Goal: Task Accomplishment & Management: Manage account settings

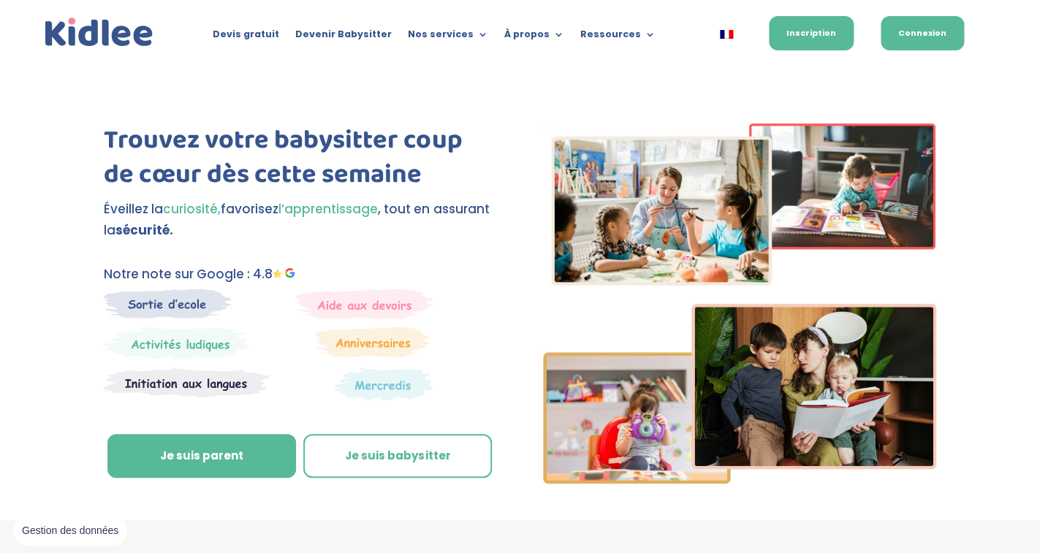
click at [915, 39] on link "Connexion" at bounding box center [922, 33] width 83 height 34
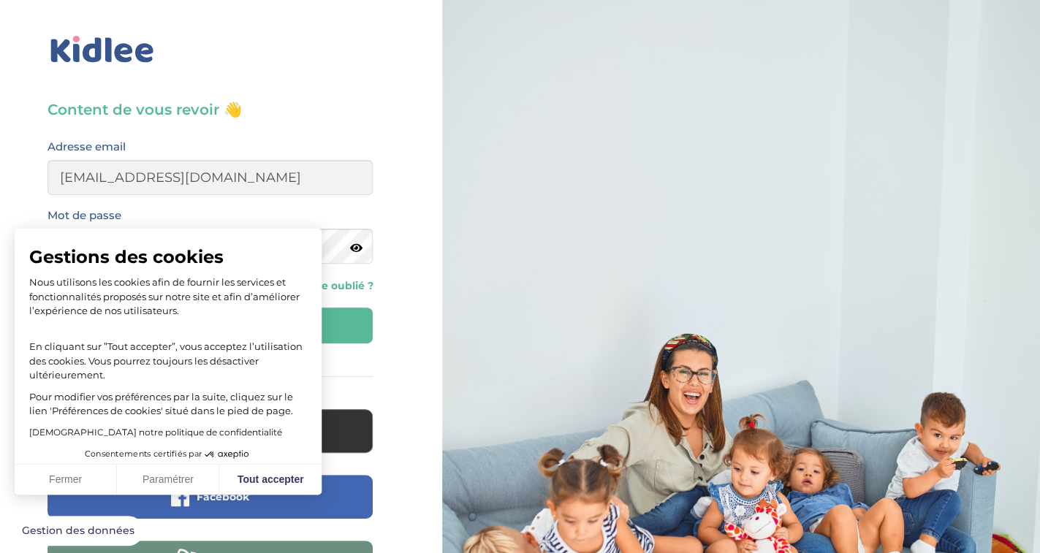
click at [337, 332] on button "Se connecter" at bounding box center [209, 326] width 325 height 36
click at [284, 481] on button "Tout accepter" at bounding box center [270, 480] width 102 height 31
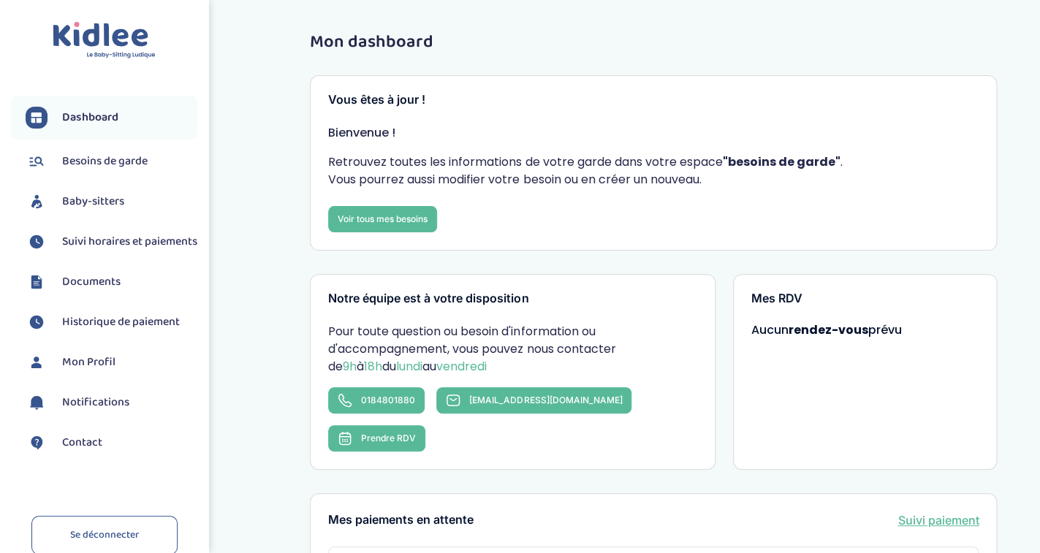
click at [104, 246] on span "Suivi horaires et paiements" at bounding box center [129, 242] width 135 height 18
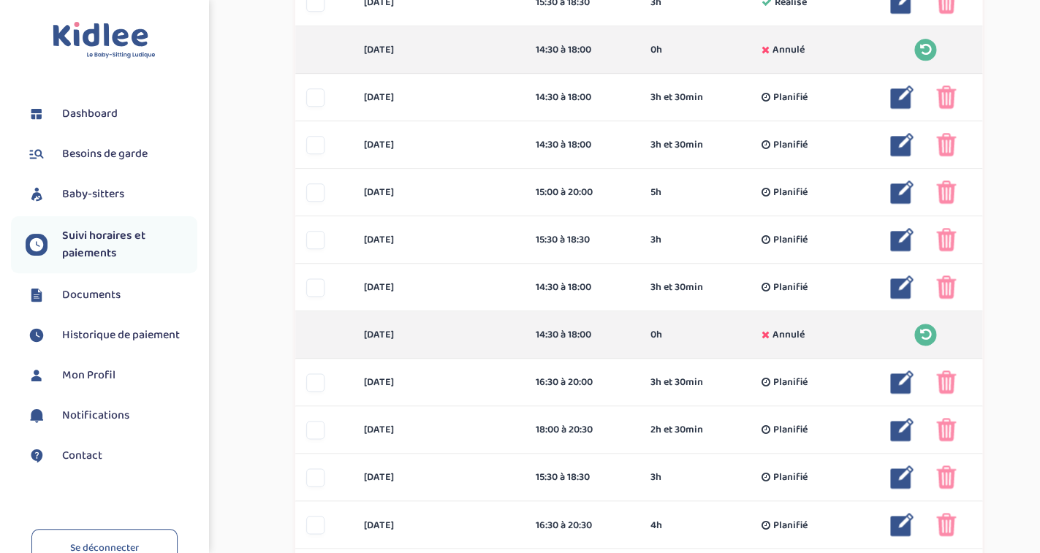
scroll to position [528, 0]
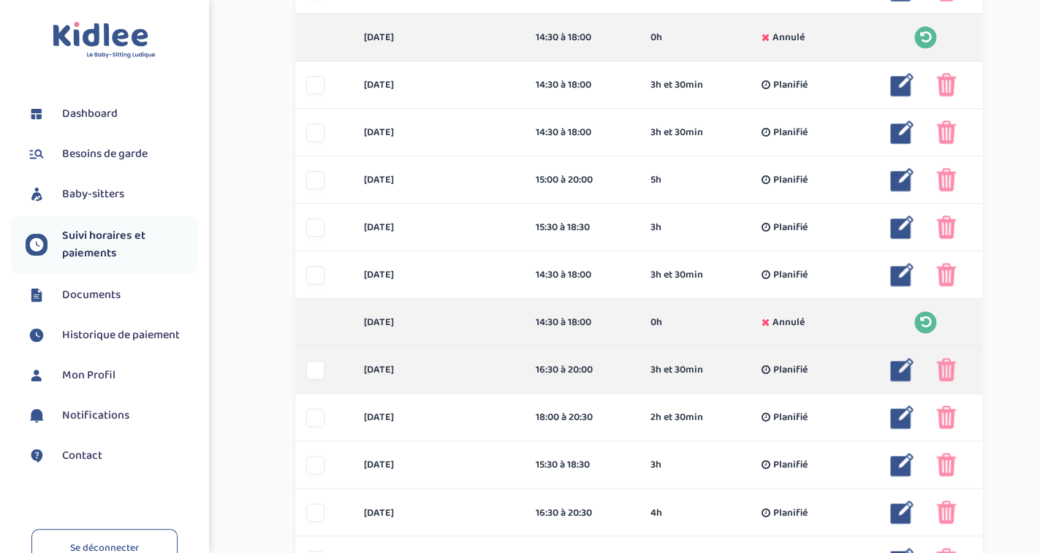
click at [900, 369] on img at bounding box center [901, 369] width 23 height 23
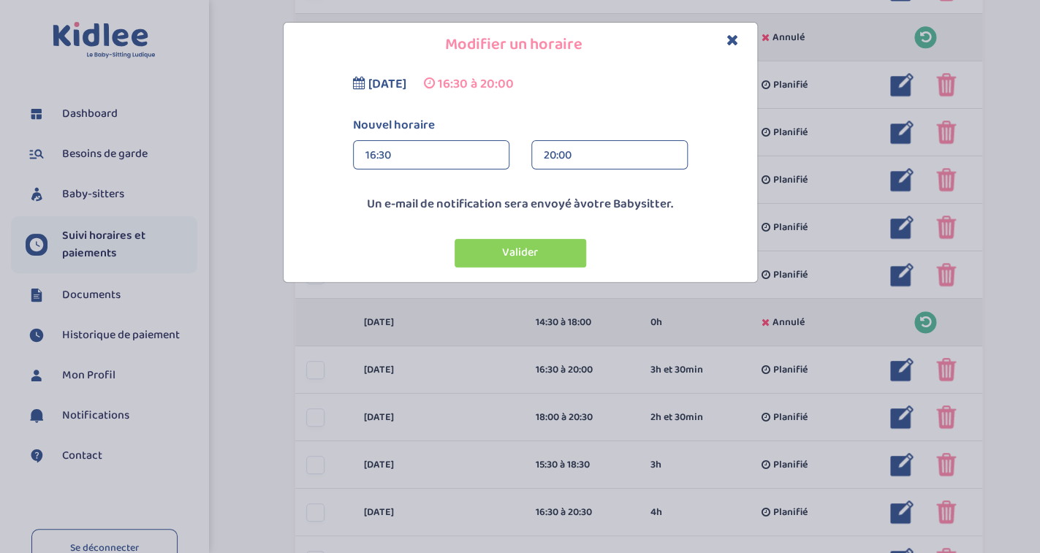
click at [408, 159] on div "16:30" at bounding box center [431, 155] width 132 height 29
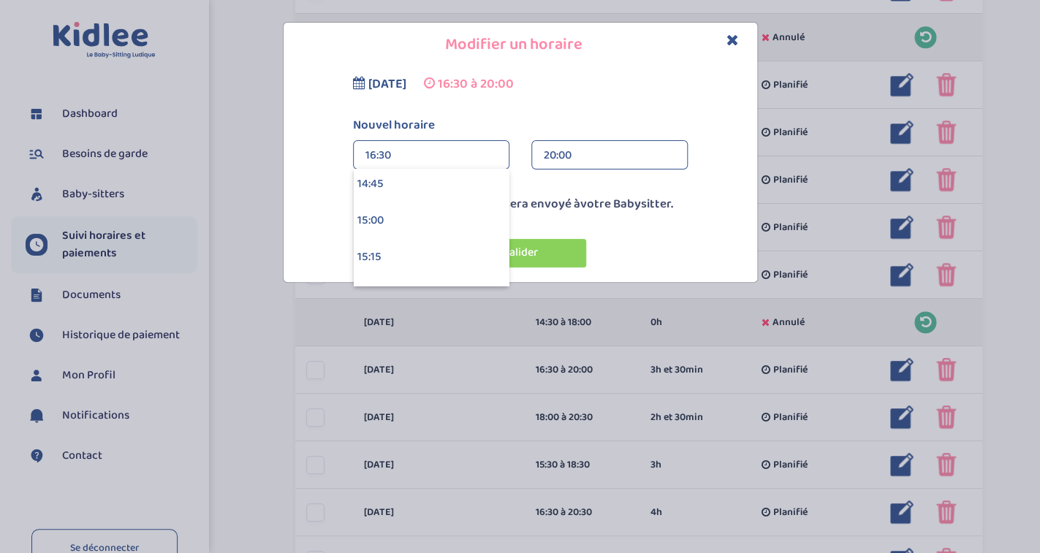
scroll to position [2158, 0]
click at [391, 213] on div "15:00" at bounding box center [431, 221] width 155 height 37
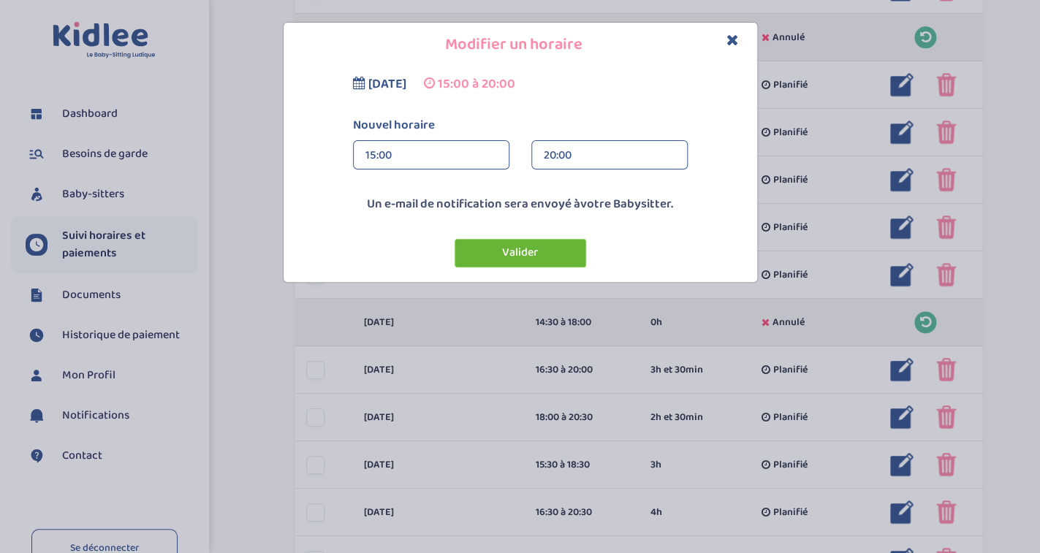
click at [548, 254] on button "Valider" at bounding box center [521, 253] width 132 height 28
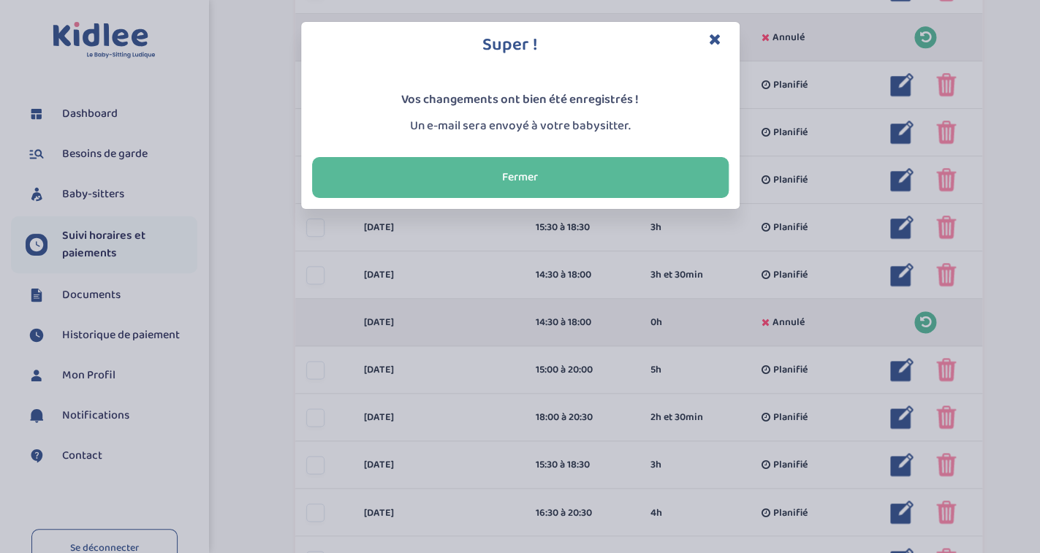
click at [718, 37] on icon "Close" at bounding box center [715, 38] width 12 height 15
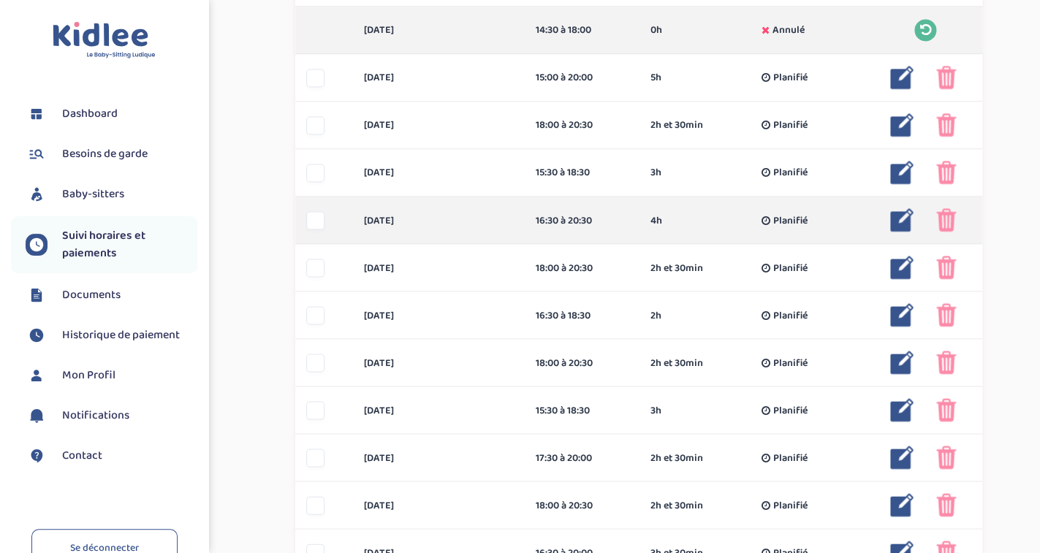
scroll to position [821, 0]
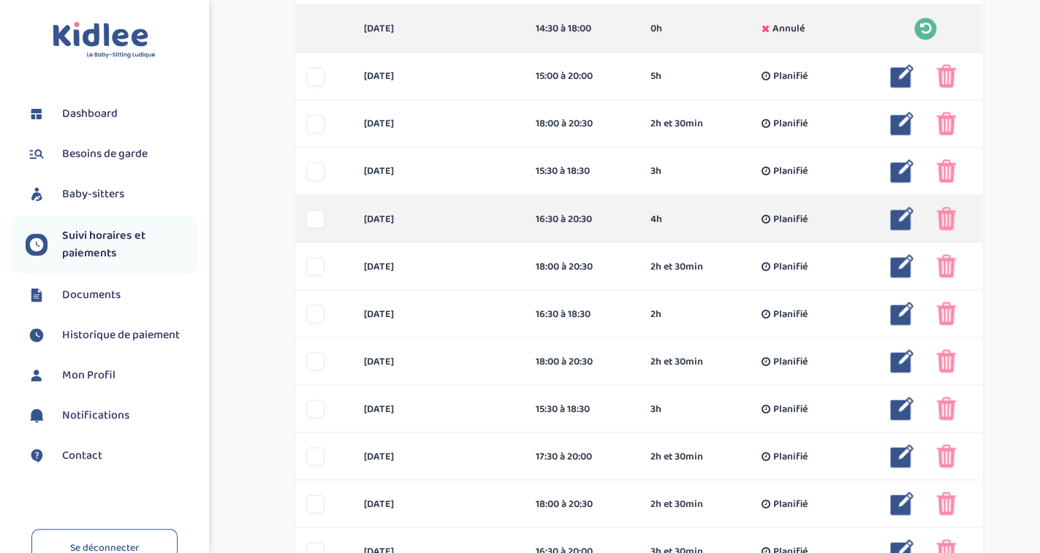
click at [942, 218] on img at bounding box center [946, 218] width 20 height 23
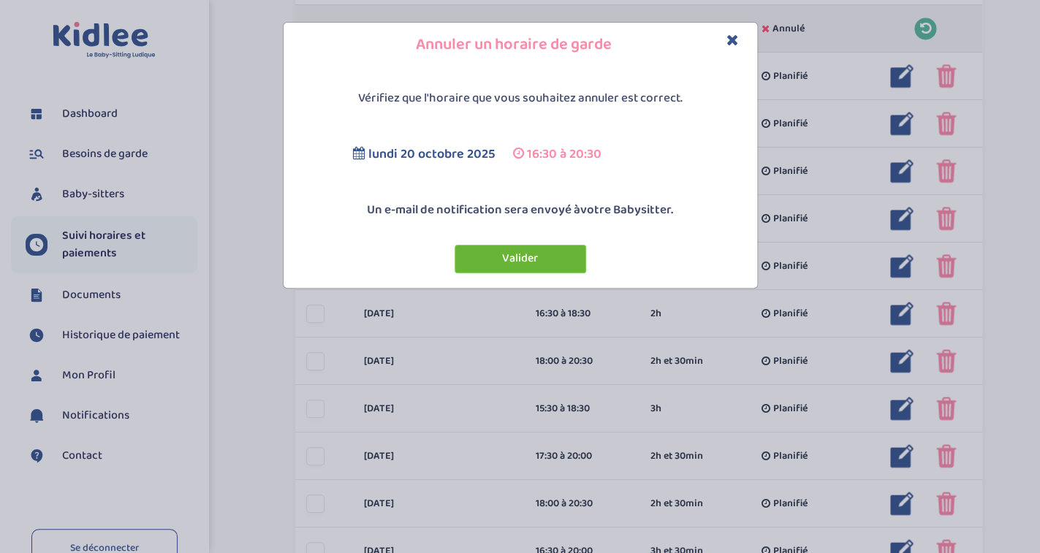
click at [527, 259] on button "Valider" at bounding box center [521, 259] width 132 height 28
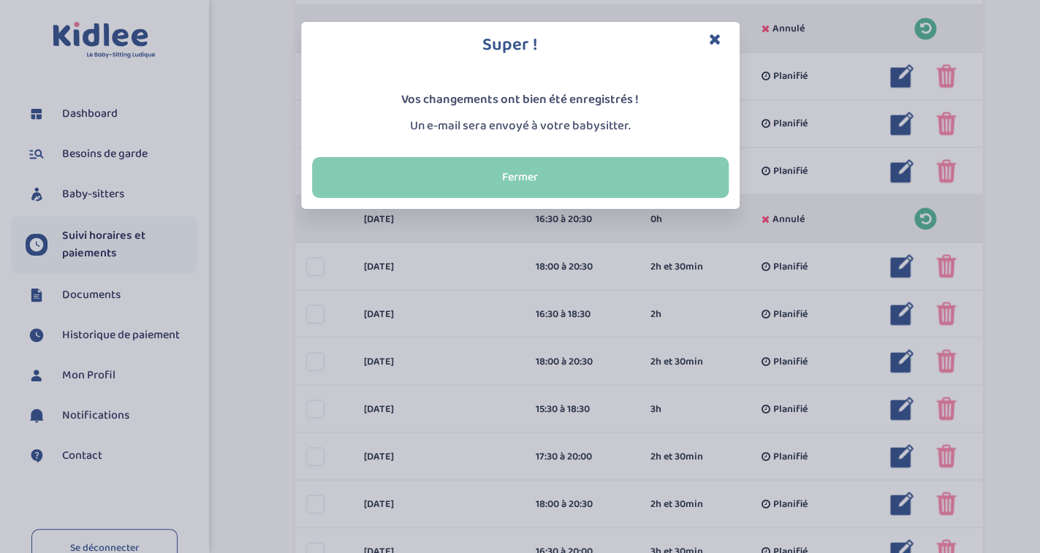
click at [551, 182] on button "Fermer" at bounding box center [520, 177] width 417 height 41
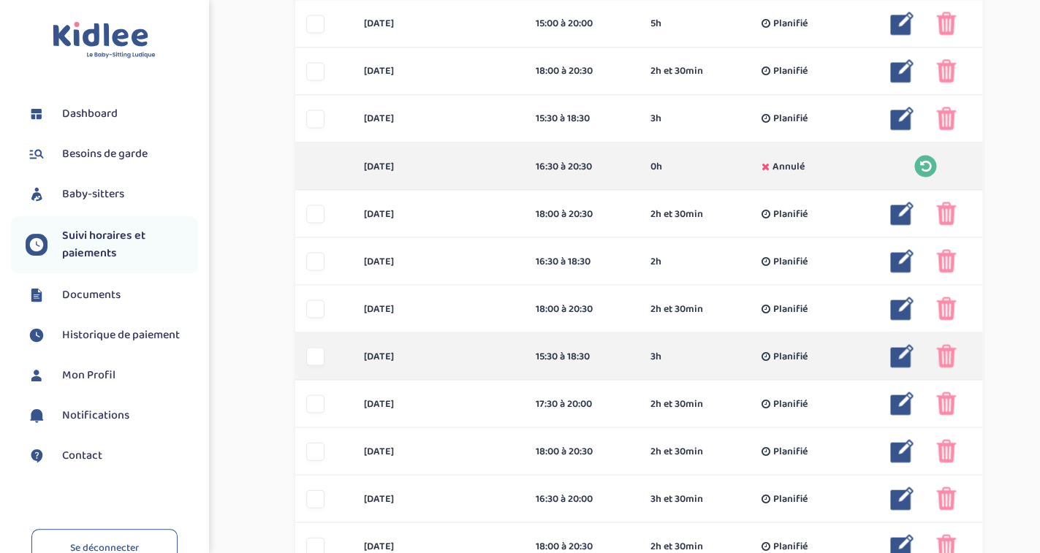
scroll to position [877, 0]
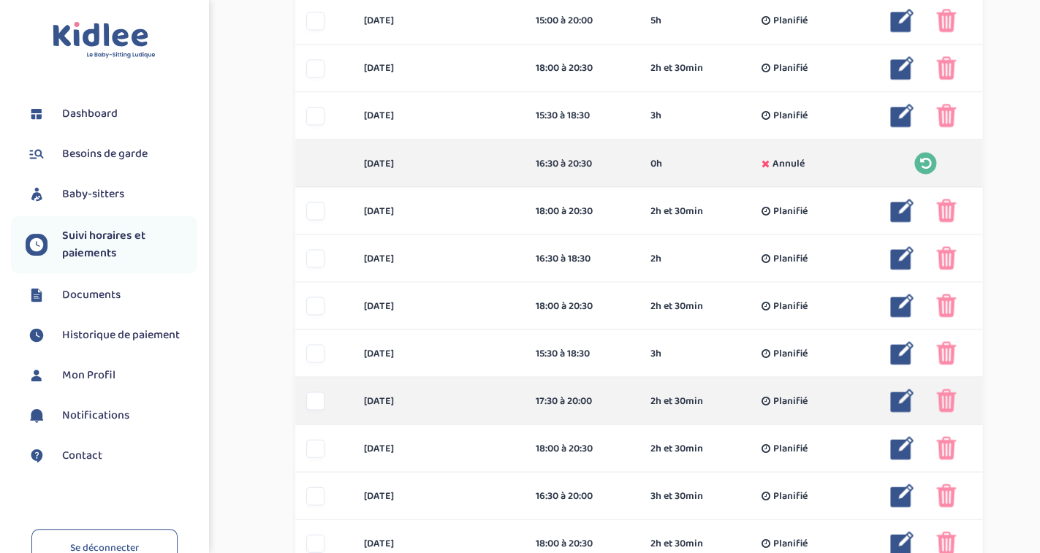
click at [941, 398] on img at bounding box center [946, 400] width 20 height 23
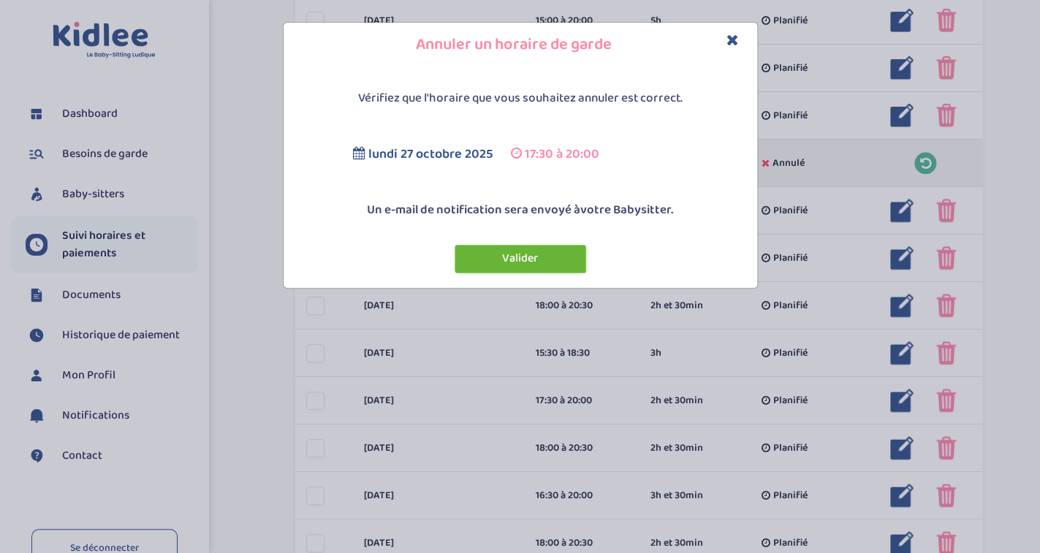
click at [567, 259] on button "Valider" at bounding box center [521, 259] width 132 height 28
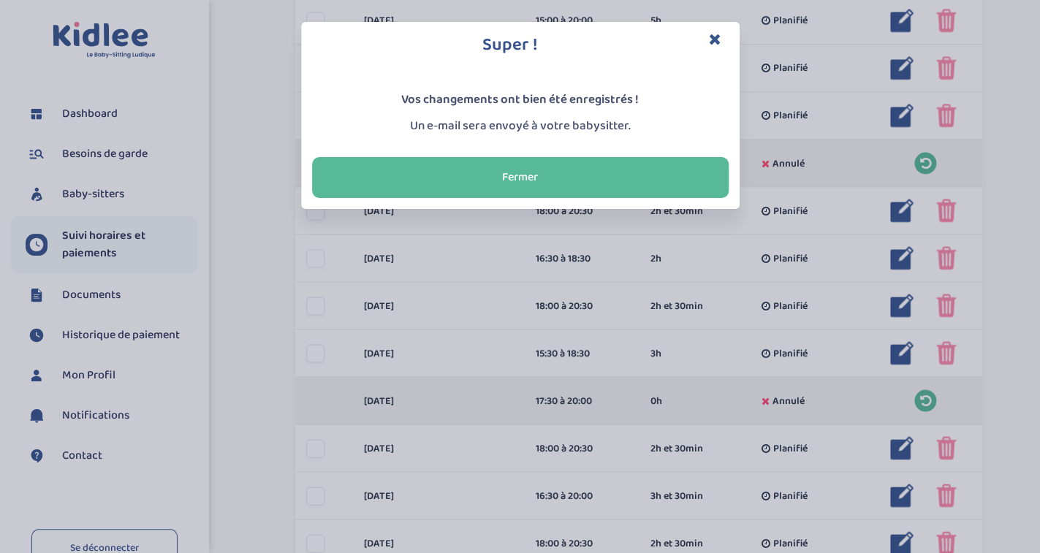
click at [716, 35] on icon "Close" at bounding box center [715, 38] width 12 height 15
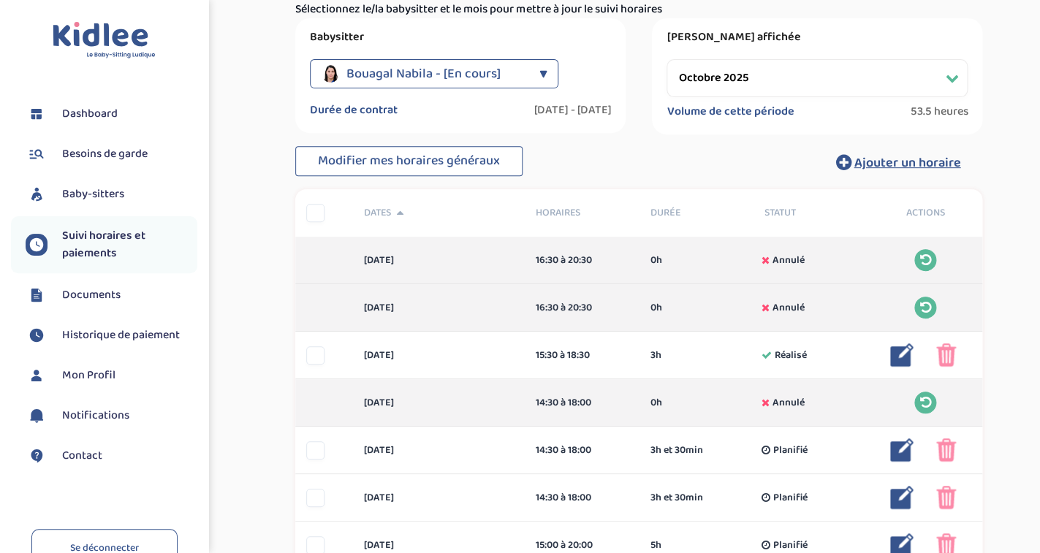
scroll to position [0, 0]
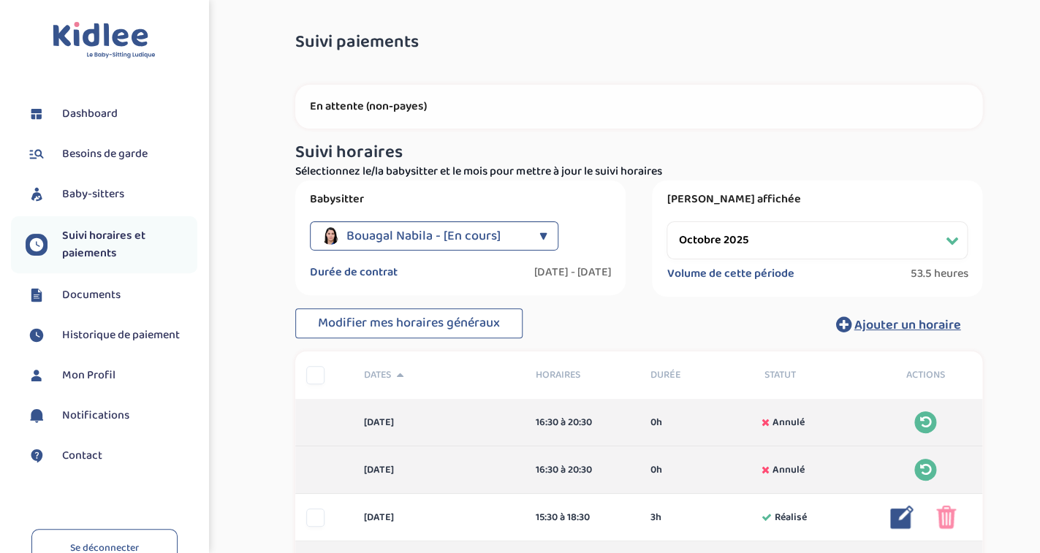
select select "novembre 2025"
click option "novembre 2025" at bounding box center [0, 0] width 0 height 0
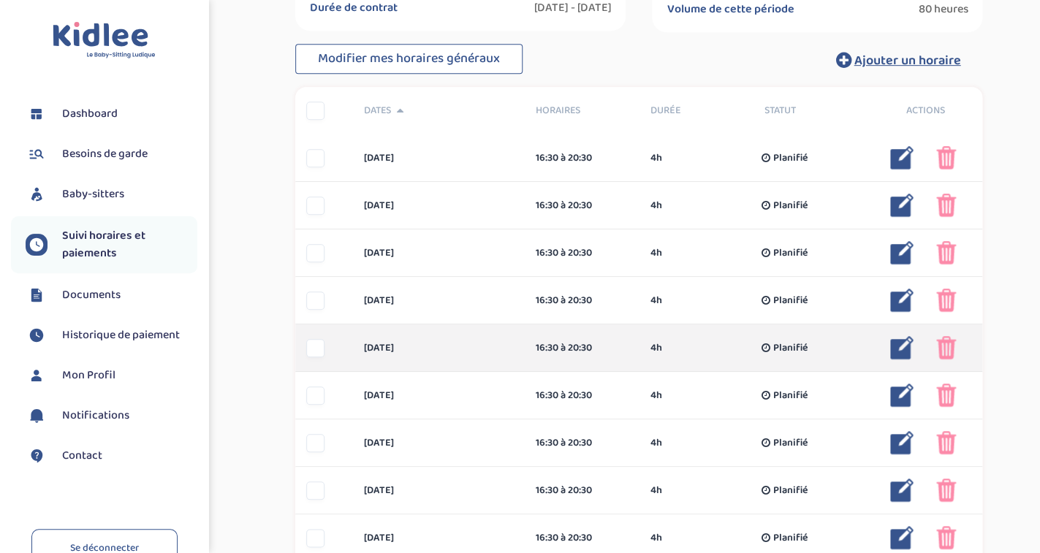
scroll to position [266, 0]
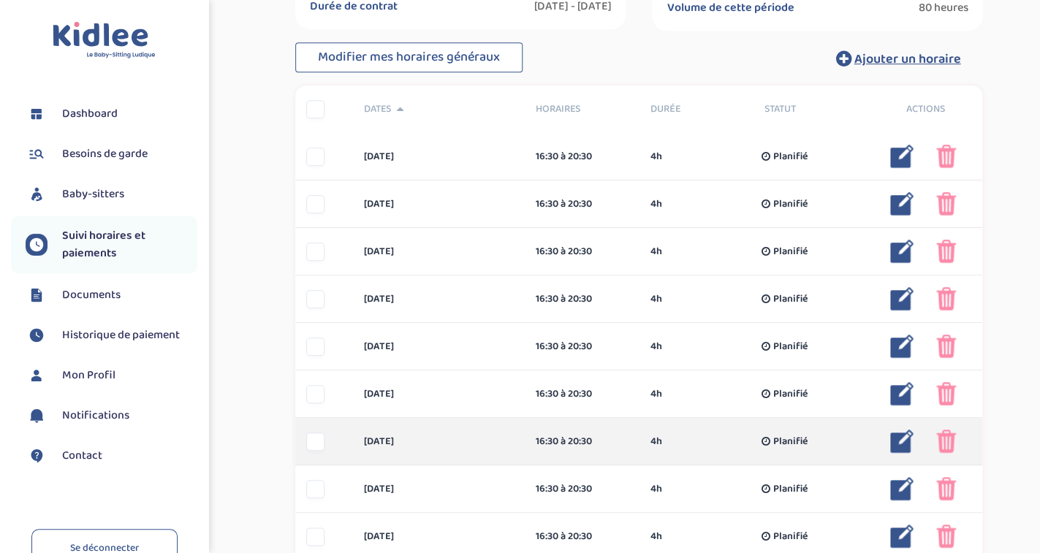
click at [940, 438] on img at bounding box center [946, 441] width 20 height 23
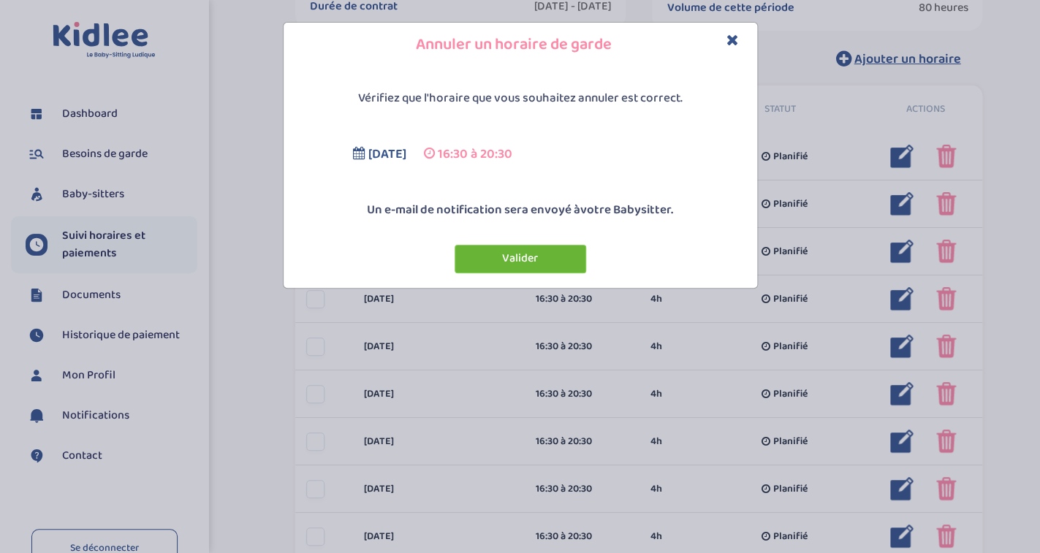
click at [549, 261] on button "Valider" at bounding box center [521, 259] width 132 height 28
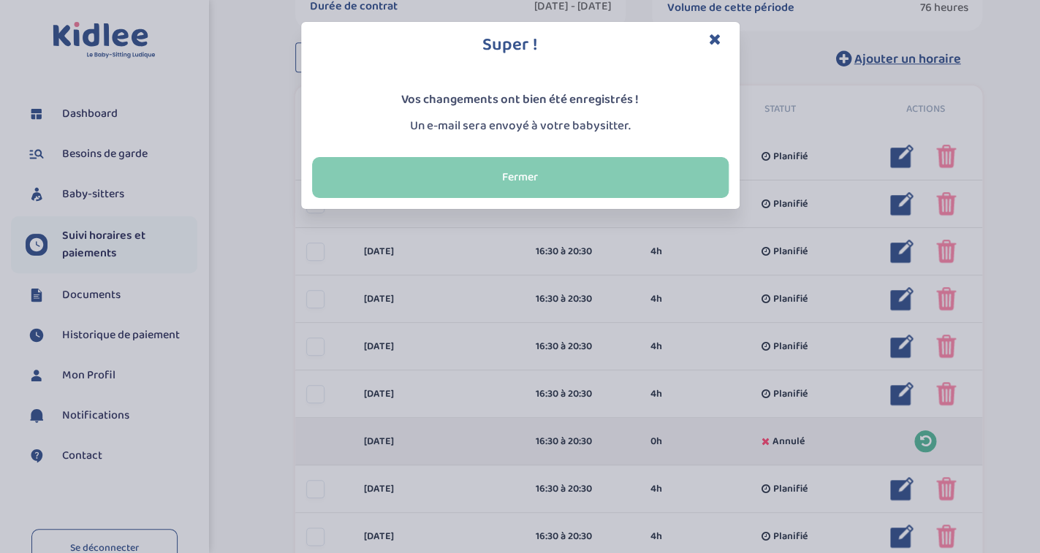
click at [573, 173] on button "Fermer" at bounding box center [520, 177] width 417 height 41
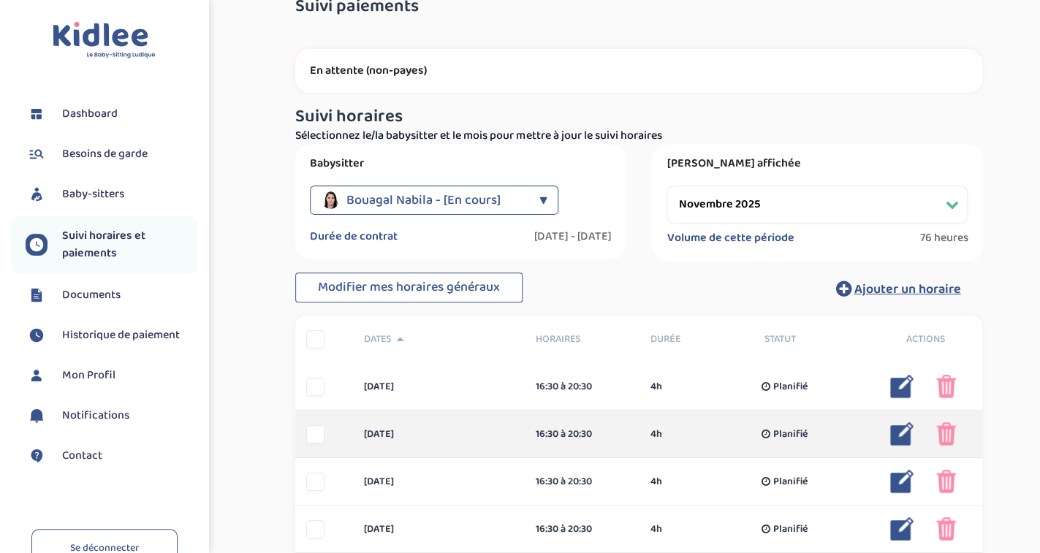
scroll to position [0, 0]
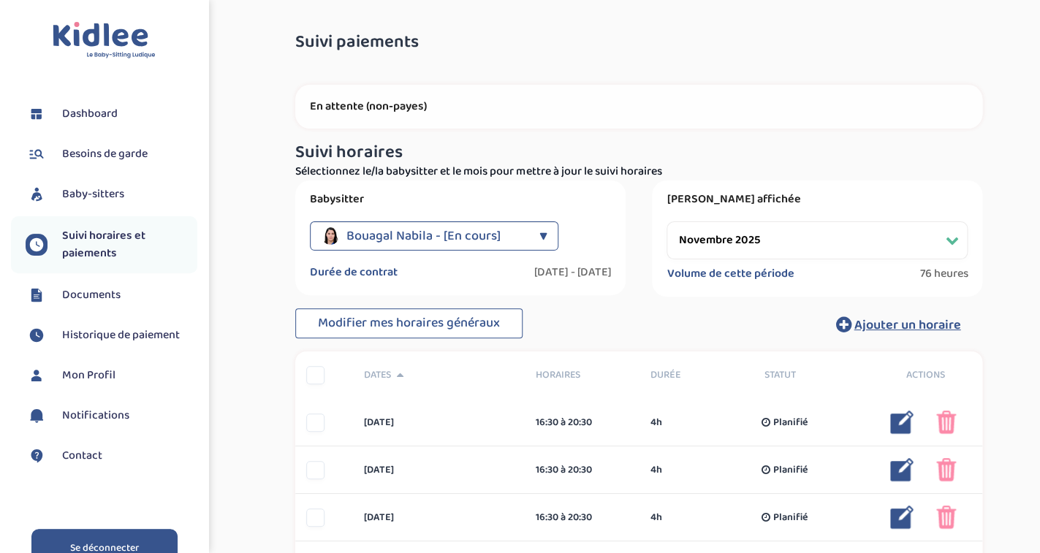
click at [112, 539] on link "Se déconnecter" at bounding box center [104, 548] width 146 height 39
